Goal: Task Accomplishment & Management: Complete application form

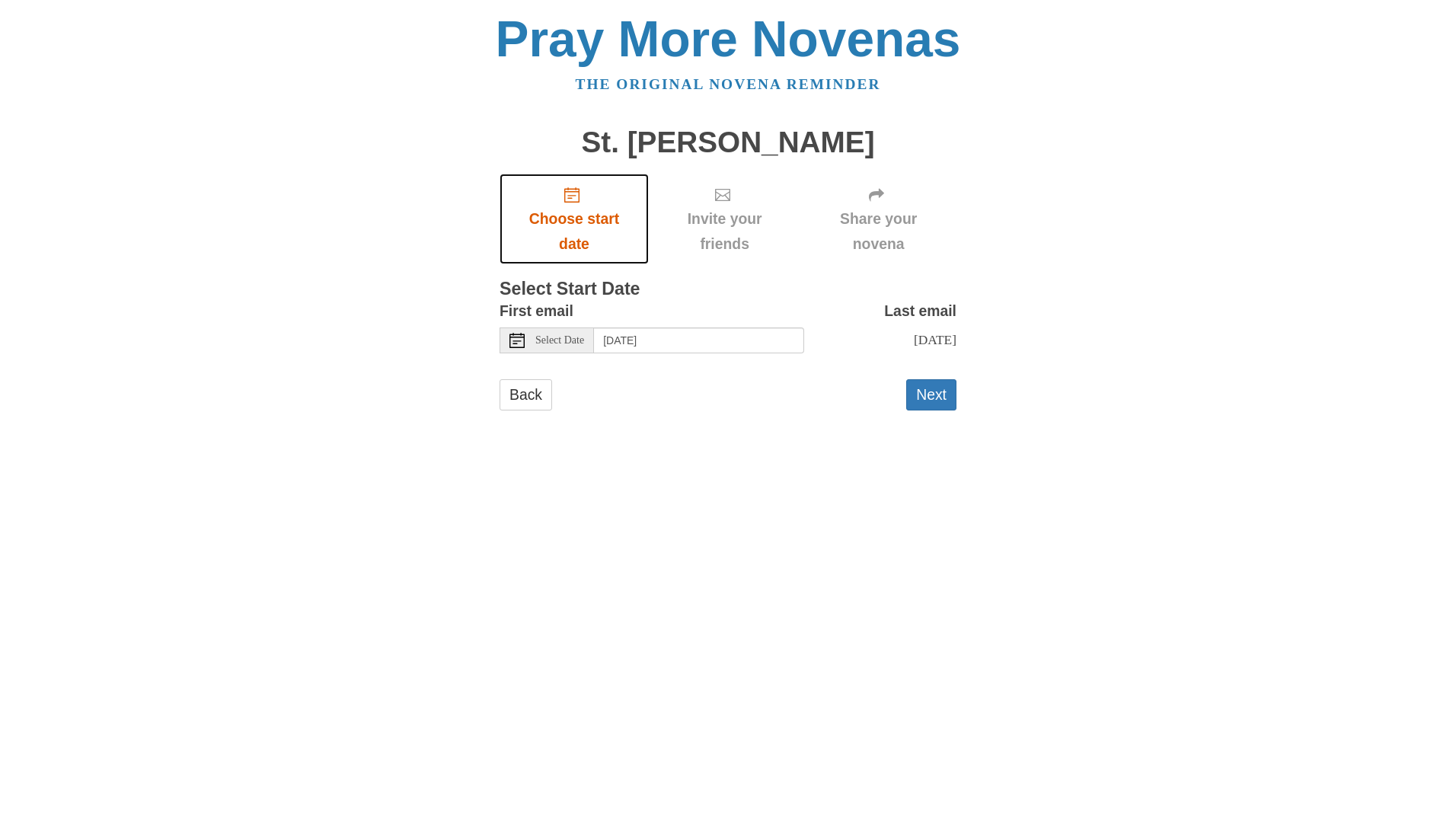
click at [574, 191] on icon "Choose start date" at bounding box center [571, 195] width 15 height 15
click at [515, 347] on use at bounding box center [517, 340] width 15 height 15
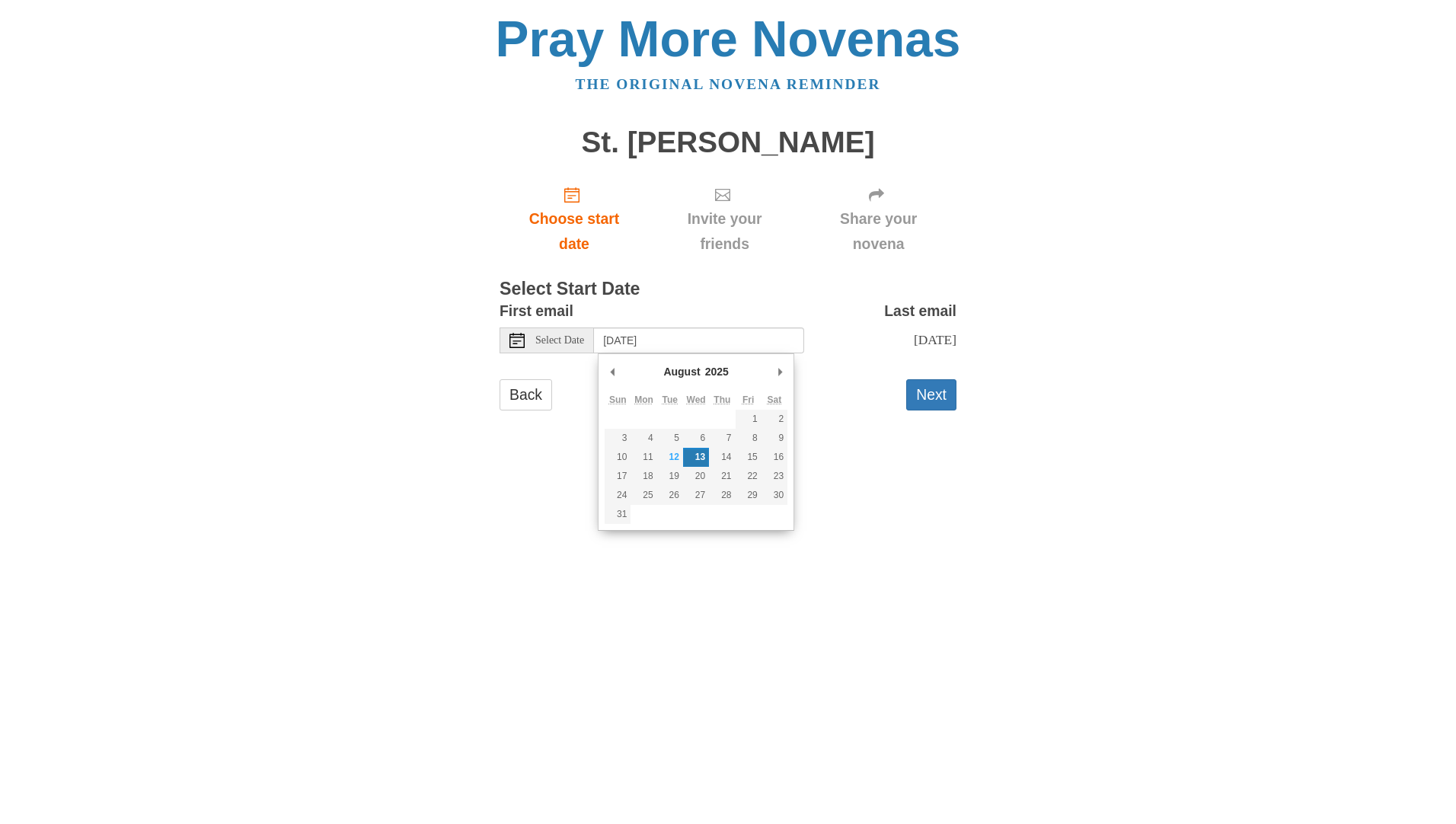
click at [560, 455] on html "Pray More Novenas The original novena reminder St. Rita Novena Choose start dat…" at bounding box center [728, 227] width 1456 height 455
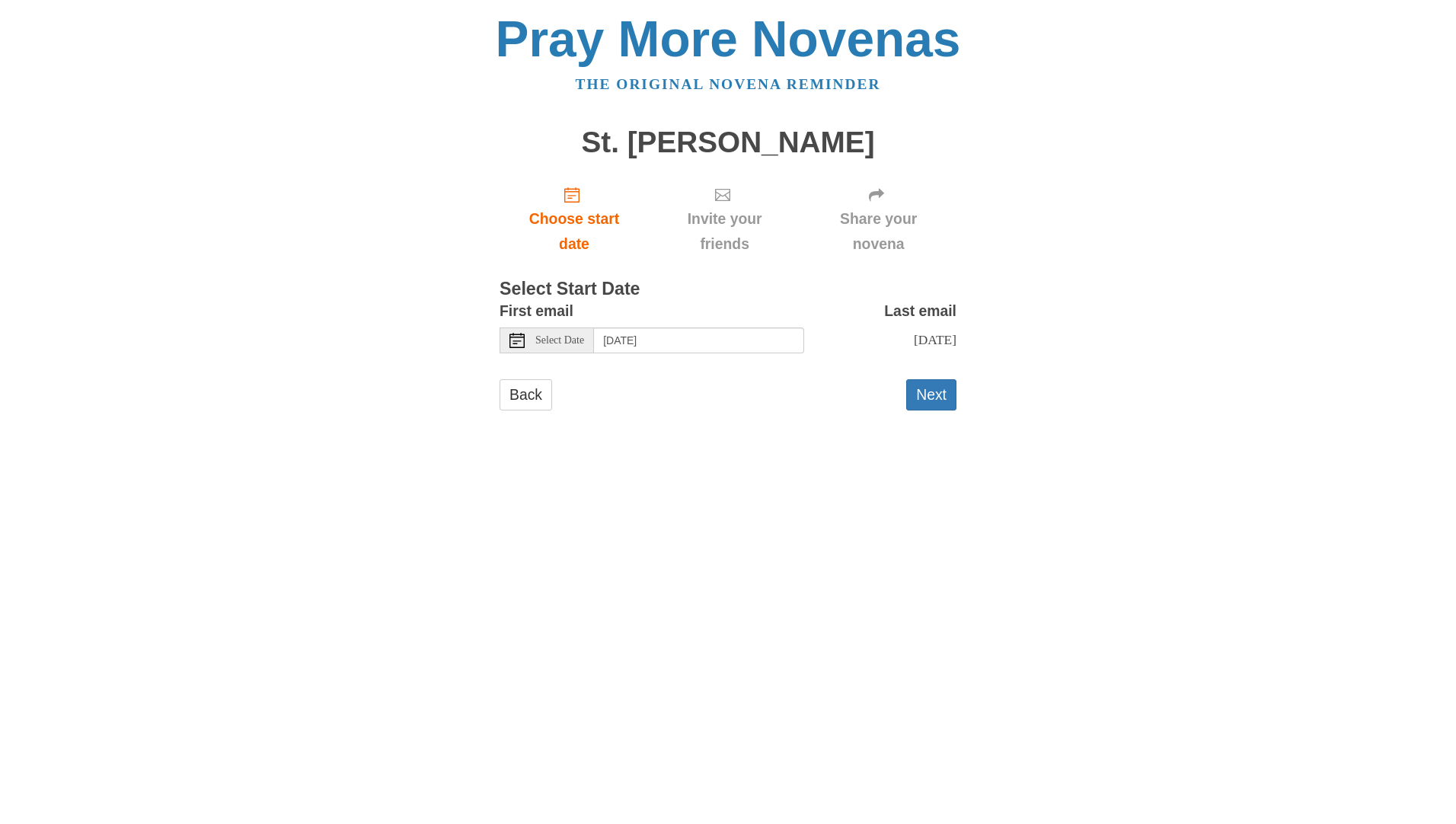
click at [520, 343] on icon at bounding box center [517, 340] width 15 height 15
click at [902, 455] on html "Pray More Novenas The original novena reminder St. Rita Novena Choose start dat…" at bounding box center [728, 227] width 1456 height 455
click at [930, 400] on button "Next" at bounding box center [931, 394] width 51 height 31
